Goal: Task Accomplishment & Management: Use online tool/utility

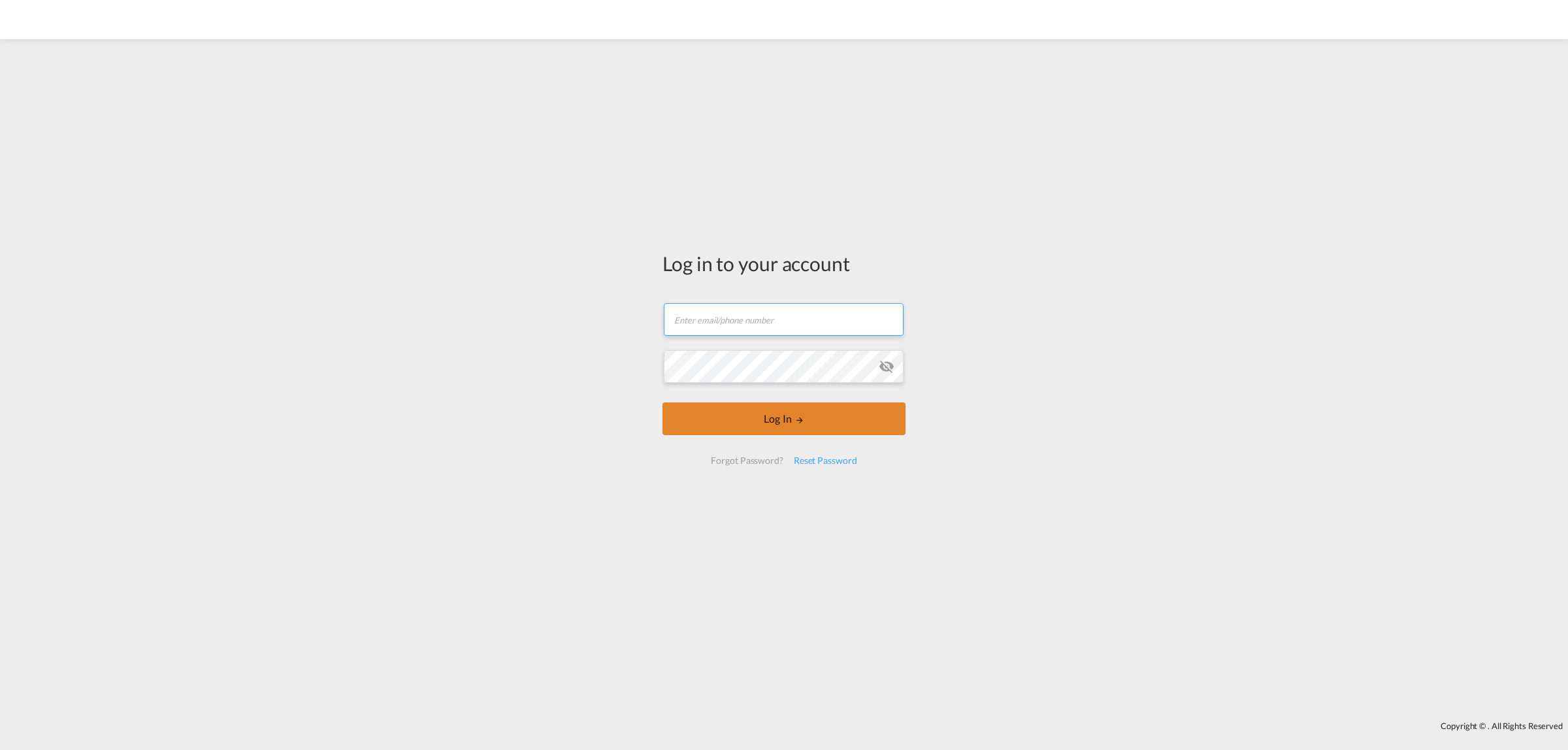
type input "[PERSON_NAME][EMAIL_ADDRESS][DOMAIN_NAME]"
click at [768, 425] on button "Log In" at bounding box center [784, 418] width 243 height 33
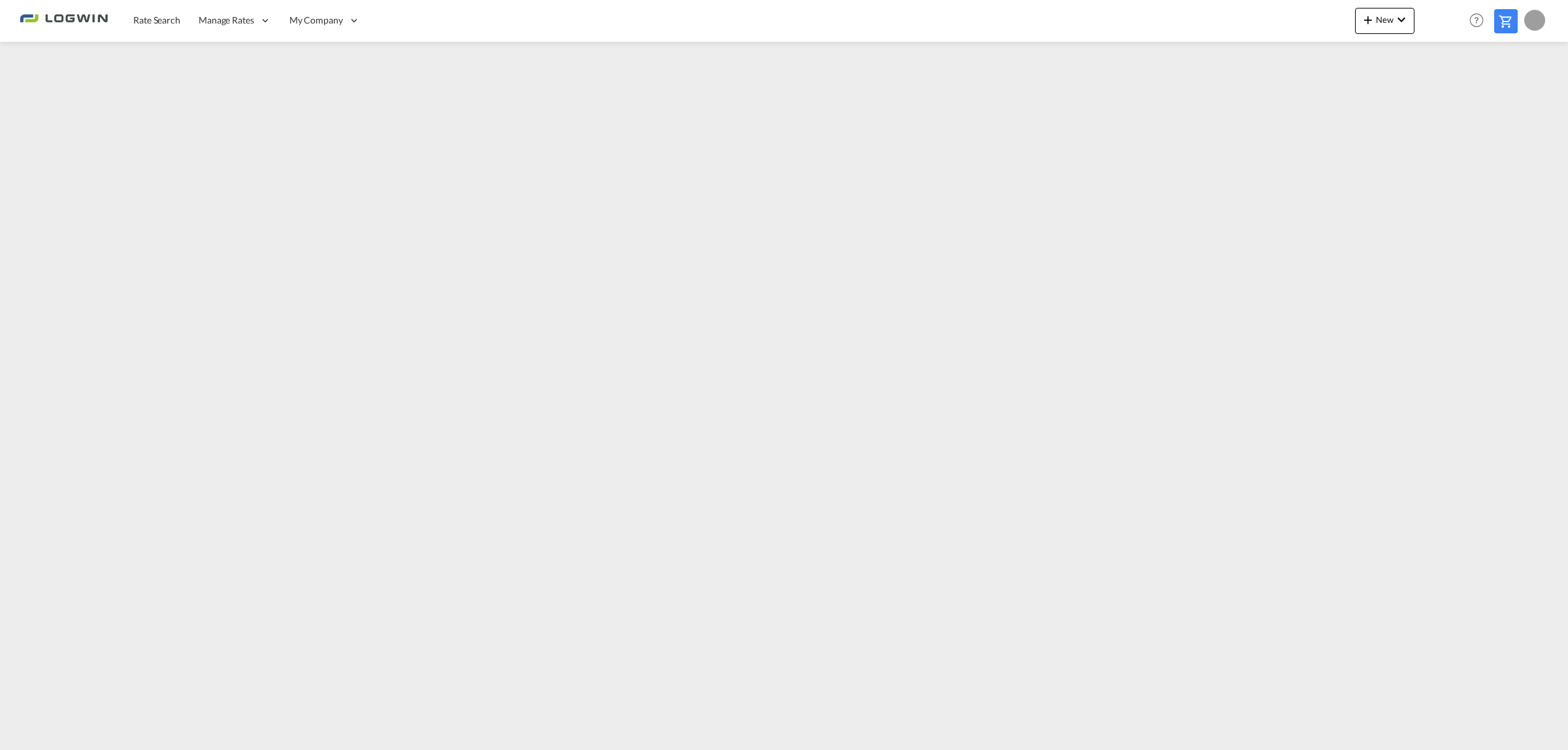
type input "[PERSON_NAME][EMAIL_ADDRESS][DOMAIN_NAME]"
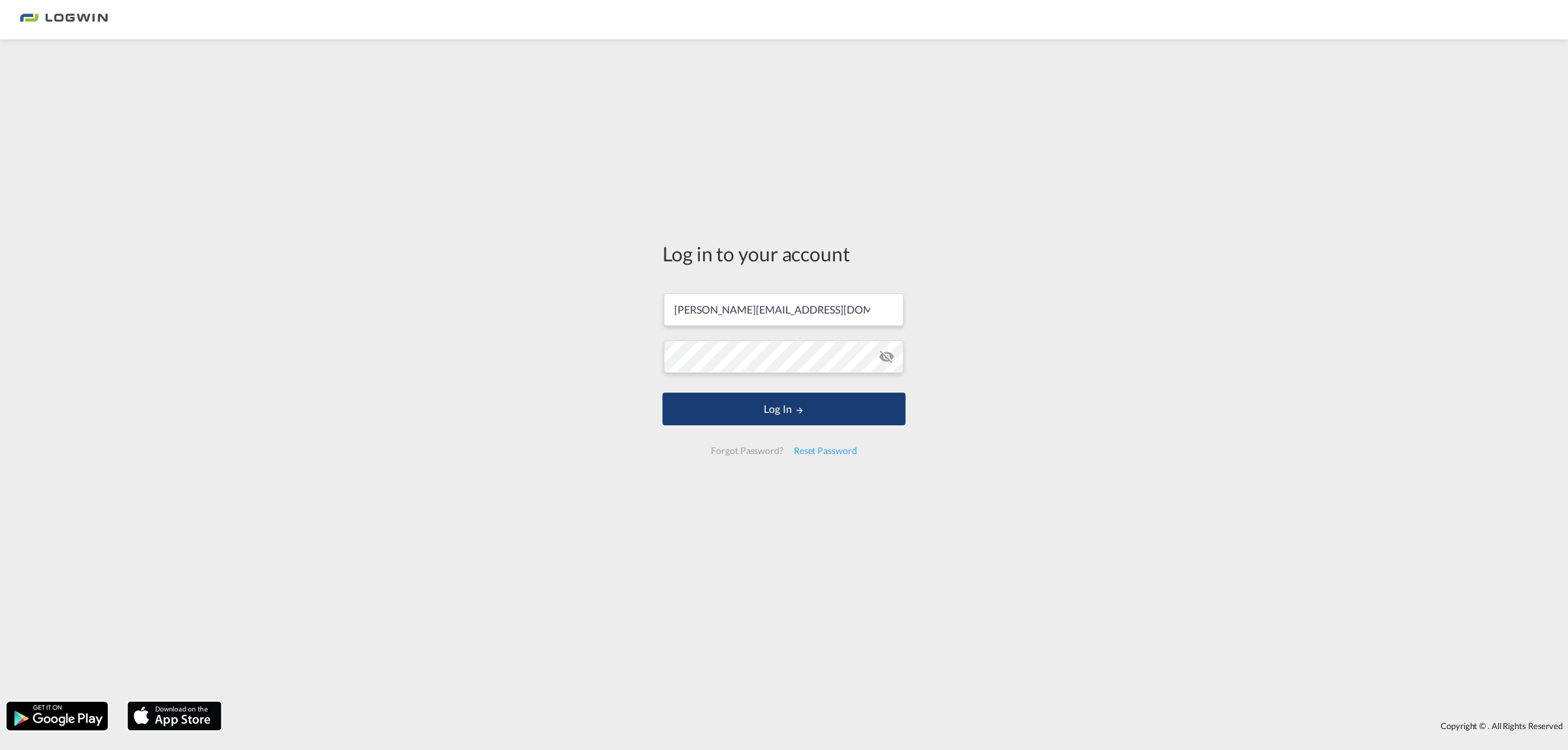
click at [789, 403] on button "Log In" at bounding box center [784, 409] width 243 height 33
